Goal: Task Accomplishment & Management: Manage account settings

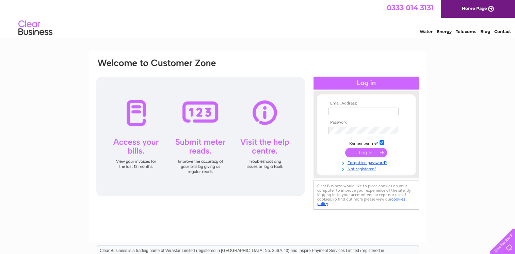
type input "cavestocastles@hotmail.co.uk"
click at [364, 152] on input "submit" at bounding box center [366, 153] width 42 height 10
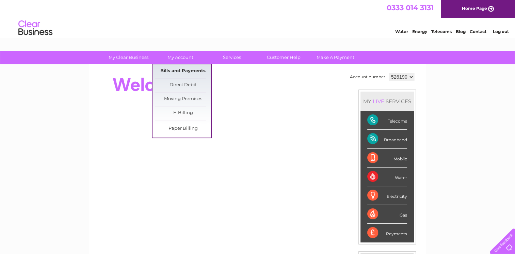
click at [176, 71] on link "Bills and Payments" at bounding box center [183, 71] width 56 height 14
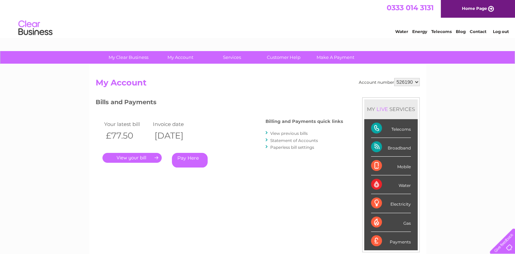
click at [282, 132] on link "View previous bills" at bounding box center [288, 133] width 37 height 5
click at [273, 134] on link "View previous bills" at bounding box center [288, 133] width 37 height 5
click at [293, 135] on link "View previous bills" at bounding box center [288, 133] width 37 height 5
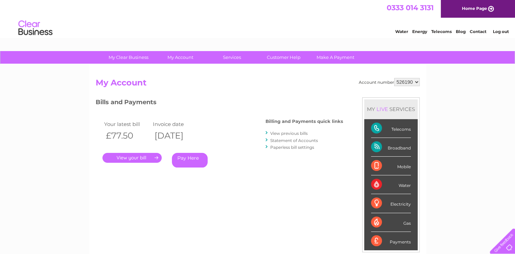
click at [291, 132] on link "View previous bills" at bounding box center [288, 133] width 37 height 5
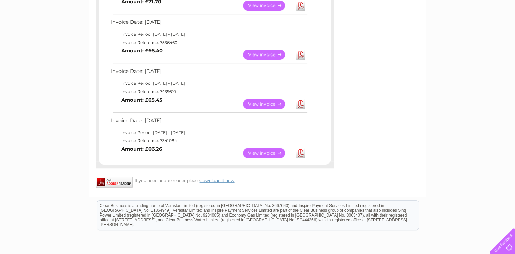
scroll to position [409, 0]
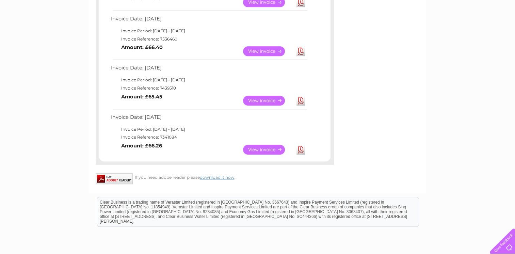
click at [260, 150] on link "View" at bounding box center [268, 150] width 50 height 10
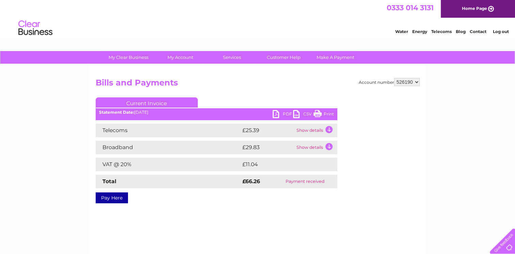
click at [275, 114] on link "PDF" at bounding box center [283, 115] width 20 height 10
